Goal: Task Accomplishment & Management: Complete application form

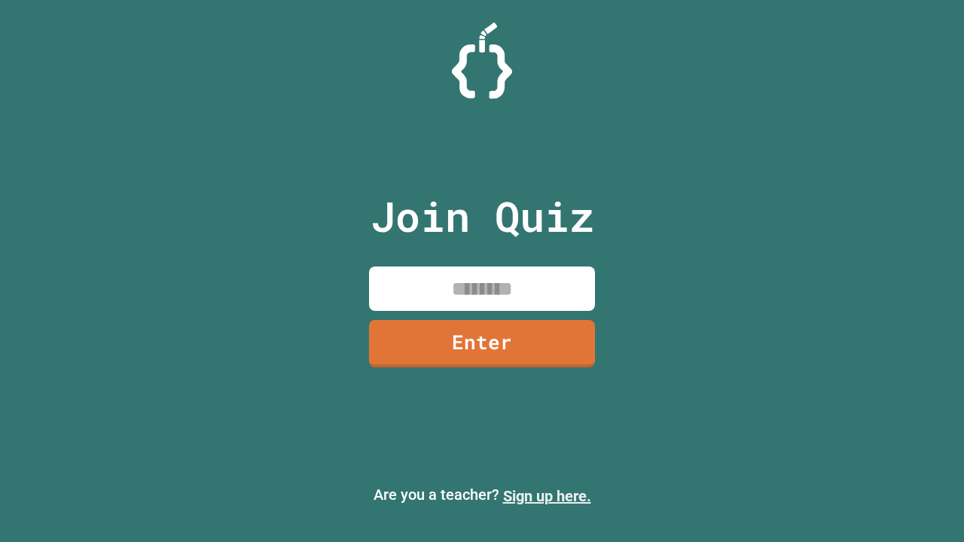
click at [547, 496] on link "Sign up here." at bounding box center [547, 496] width 88 height 18
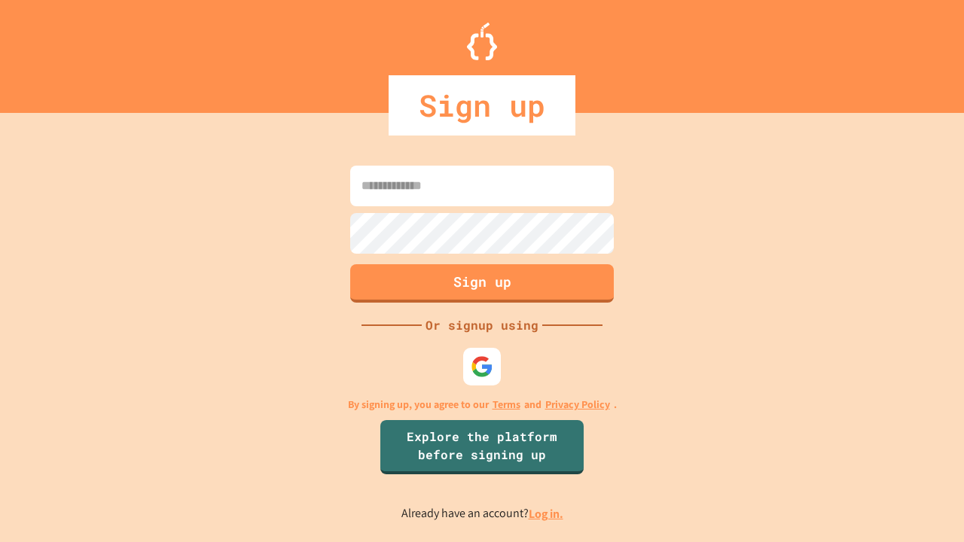
click at [547, 514] on link "Log in." at bounding box center [546, 514] width 35 height 16
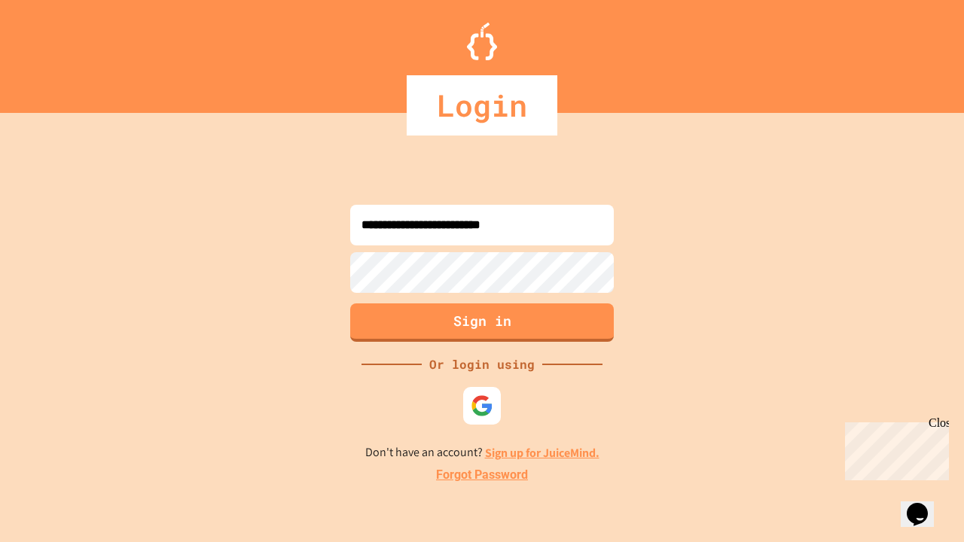
type input "**********"
